Goal: Find specific page/section: Find specific page/section

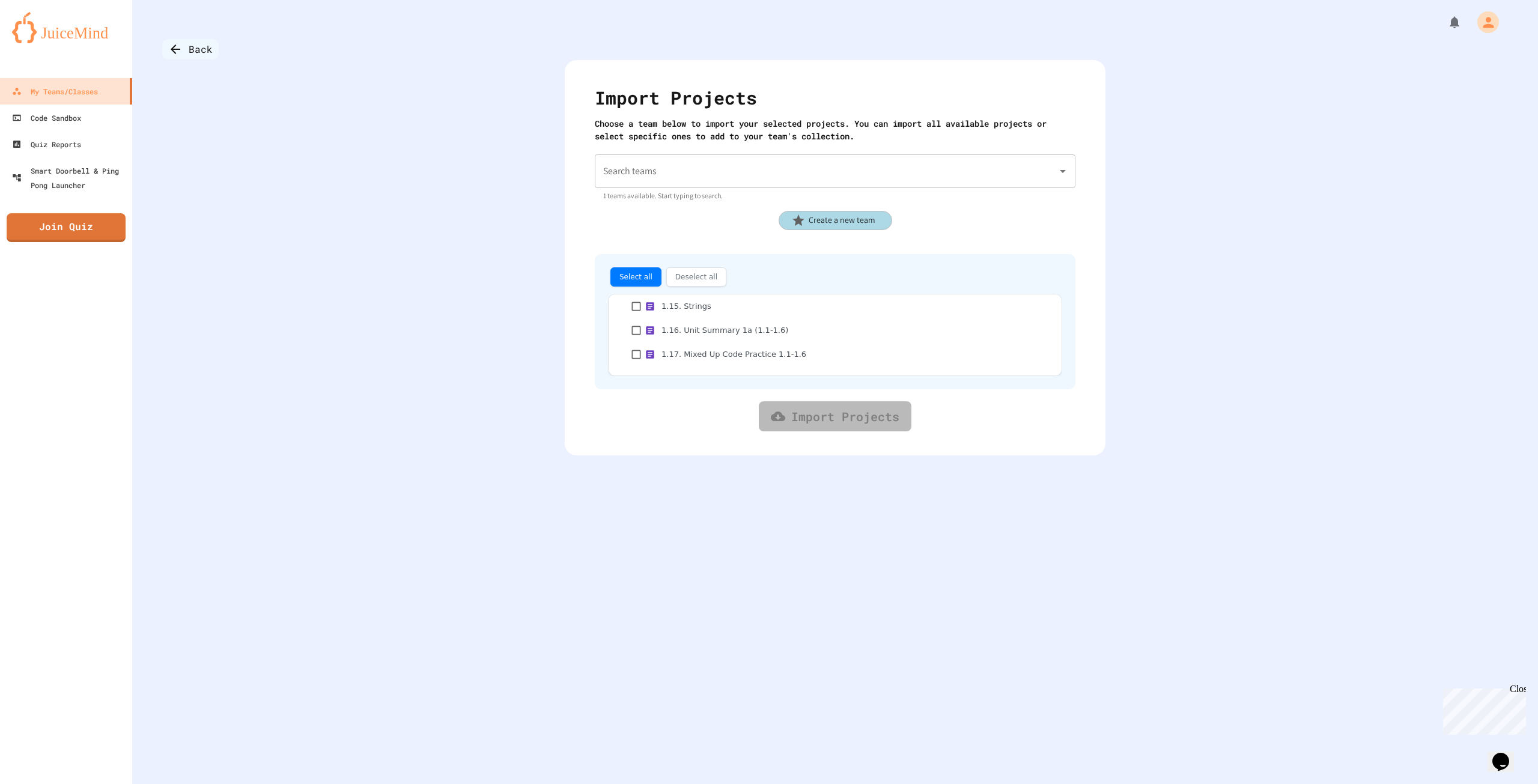
click at [180, 40] on div "Back" at bounding box center [191, 49] width 56 height 20
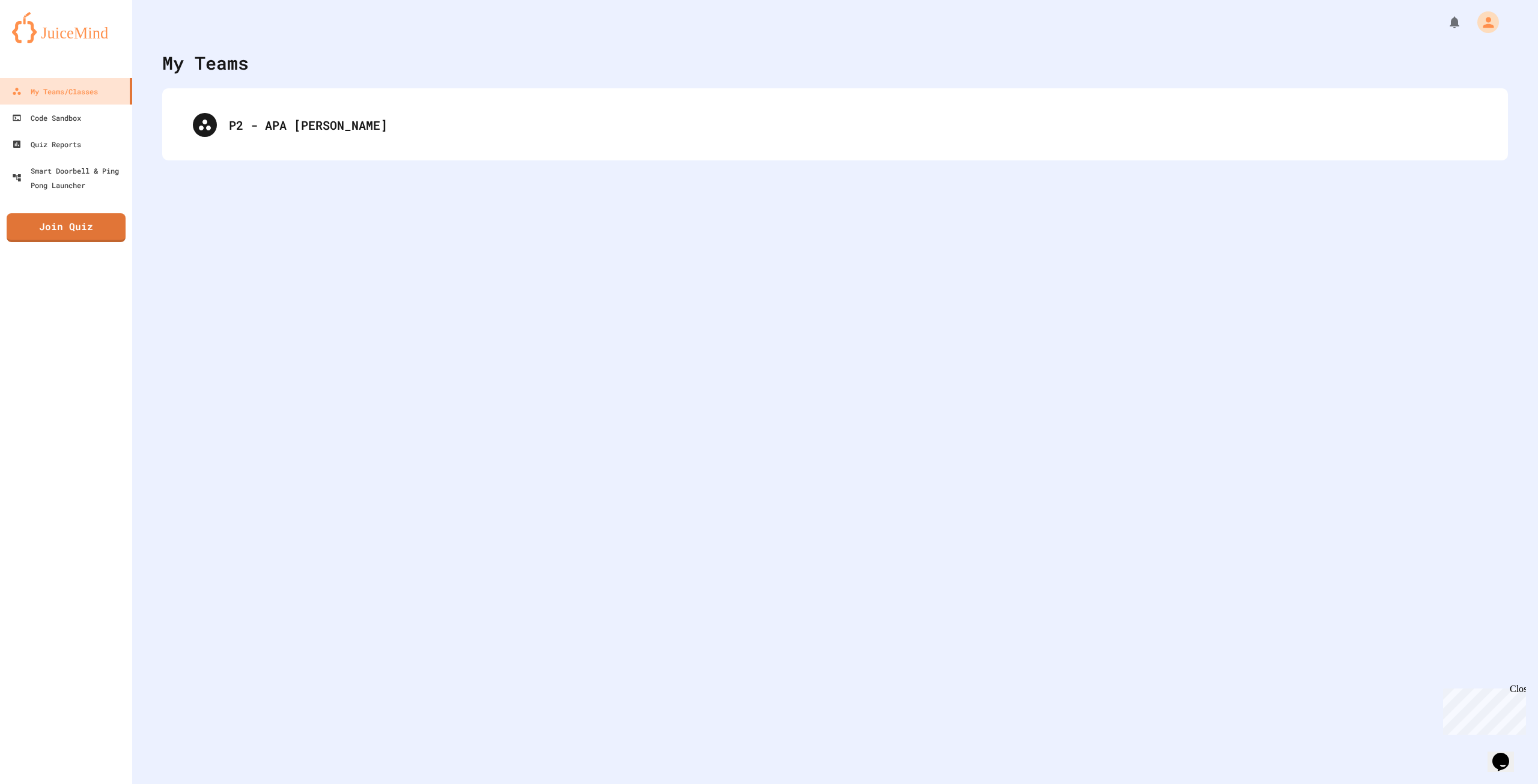
click at [225, 124] on div "P2 - APA [PERSON_NAME]" at bounding box center [835, 124] width 1321 height 48
click at [242, 114] on div "P2 - APA [PERSON_NAME]" at bounding box center [835, 124] width 1321 height 48
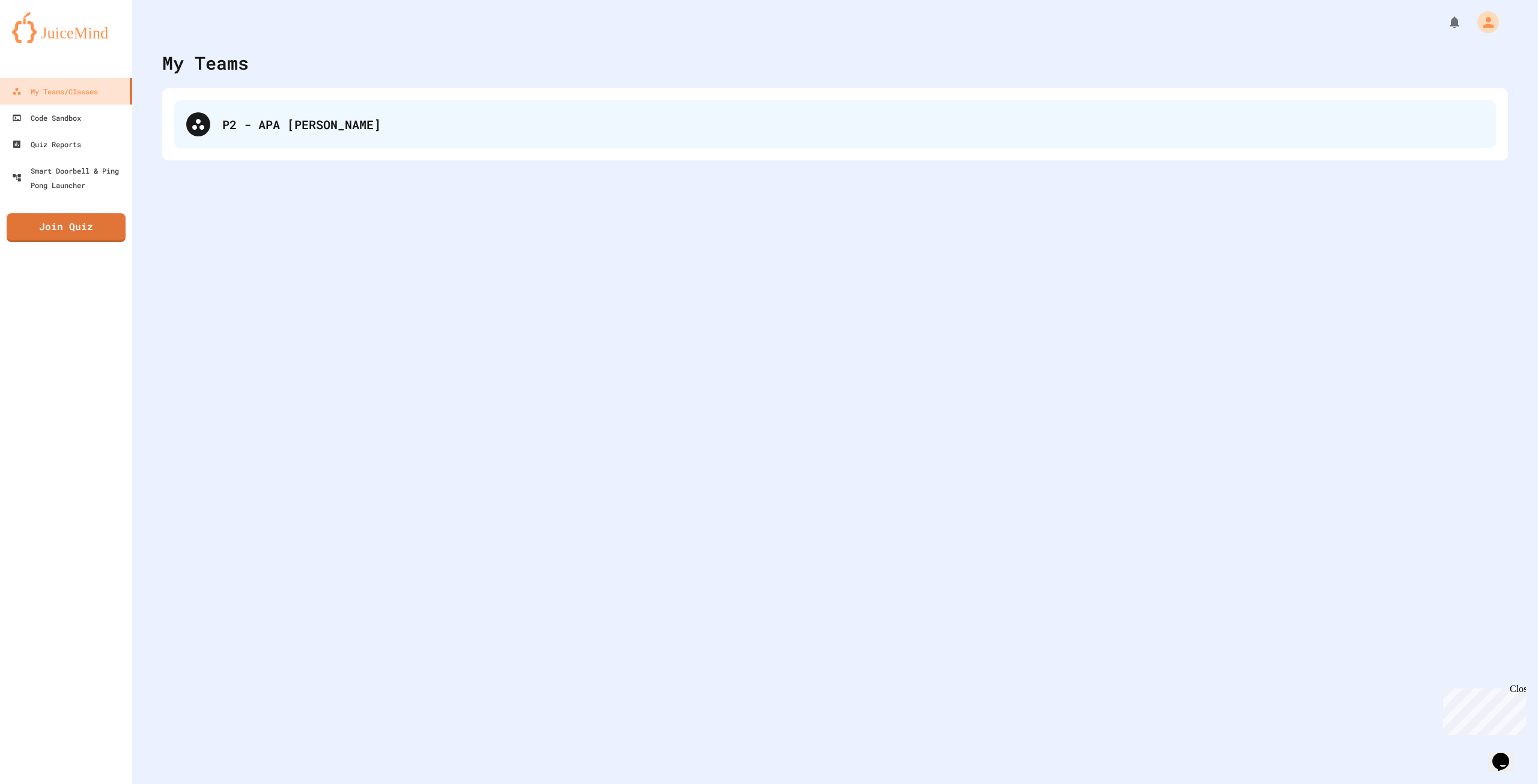
click at [289, 130] on div "P2 - APA [PERSON_NAME]" at bounding box center [852, 125] width 1262 height 18
